Goal: Task Accomplishment & Management: Use online tool/utility

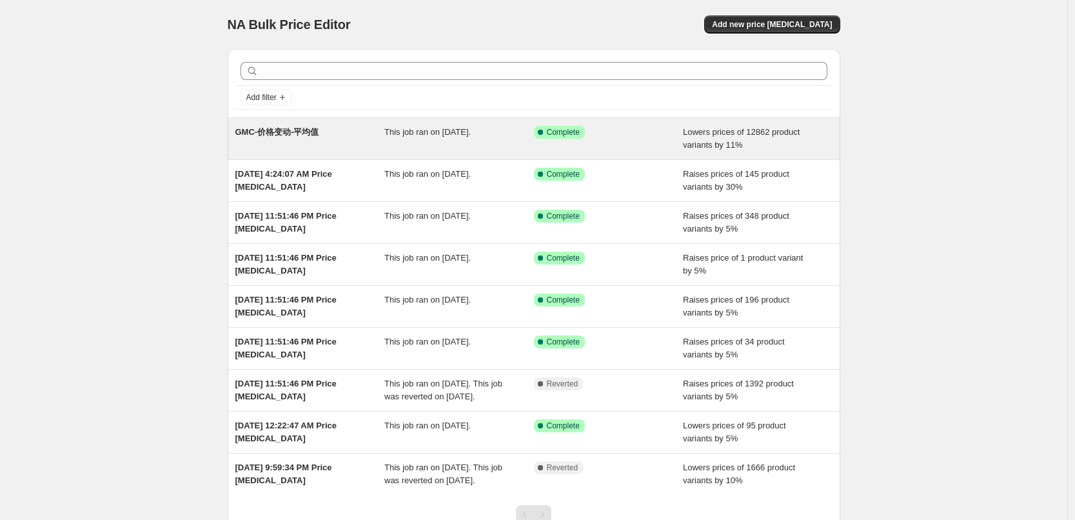
click at [302, 132] on span "GMC-价格变动-平均值" at bounding box center [277, 132] width 84 height 10
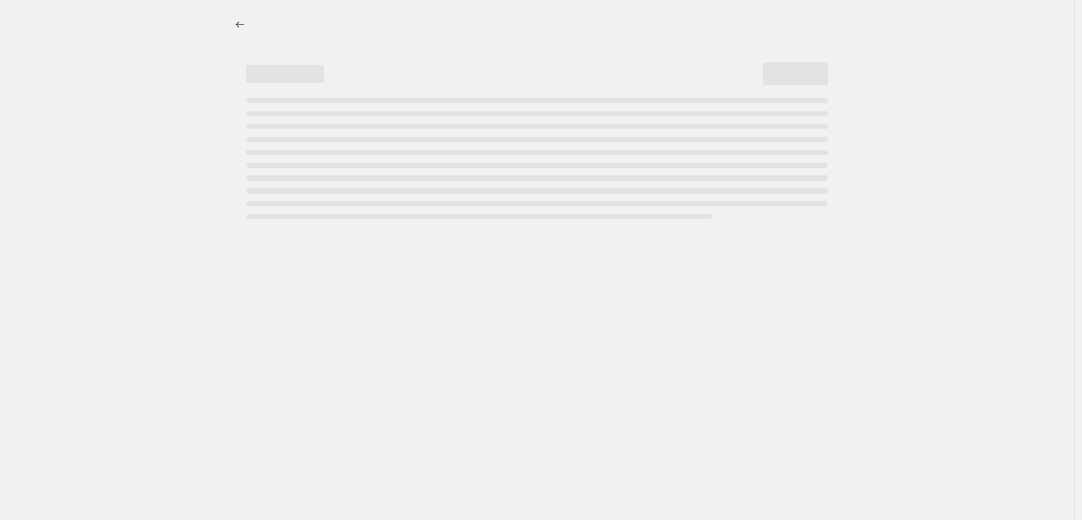
select select "percentage"
select select "by"
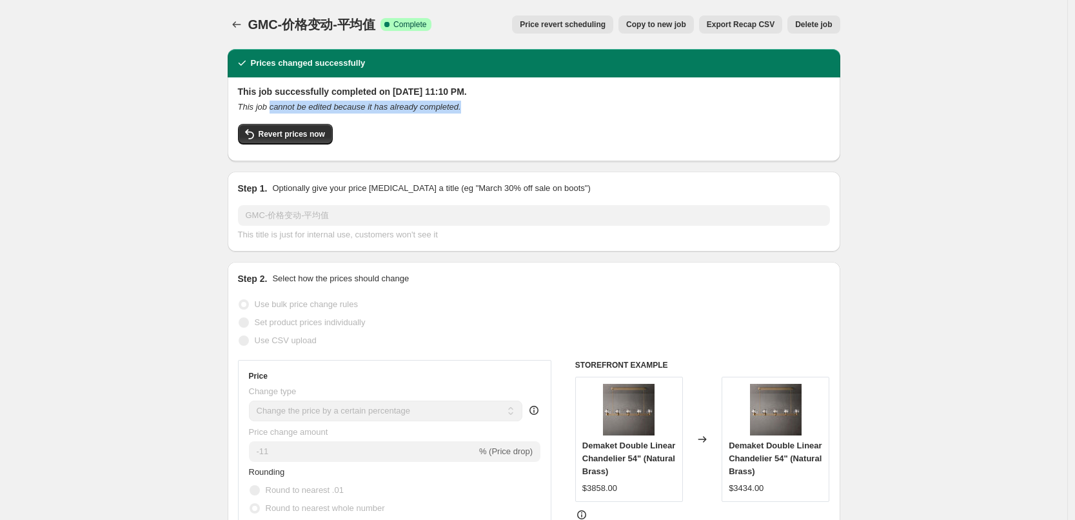
drag, startPoint x: 274, startPoint y: 104, endPoint x: 534, endPoint y: 109, distance: 260.5
click at [534, 109] on div "This job cannot be edited because it has already completed." at bounding box center [534, 107] width 592 height 13
click at [239, 25] on icon "Price change jobs" at bounding box center [236, 24] width 13 height 13
